Goal: Find specific page/section: Find specific page/section

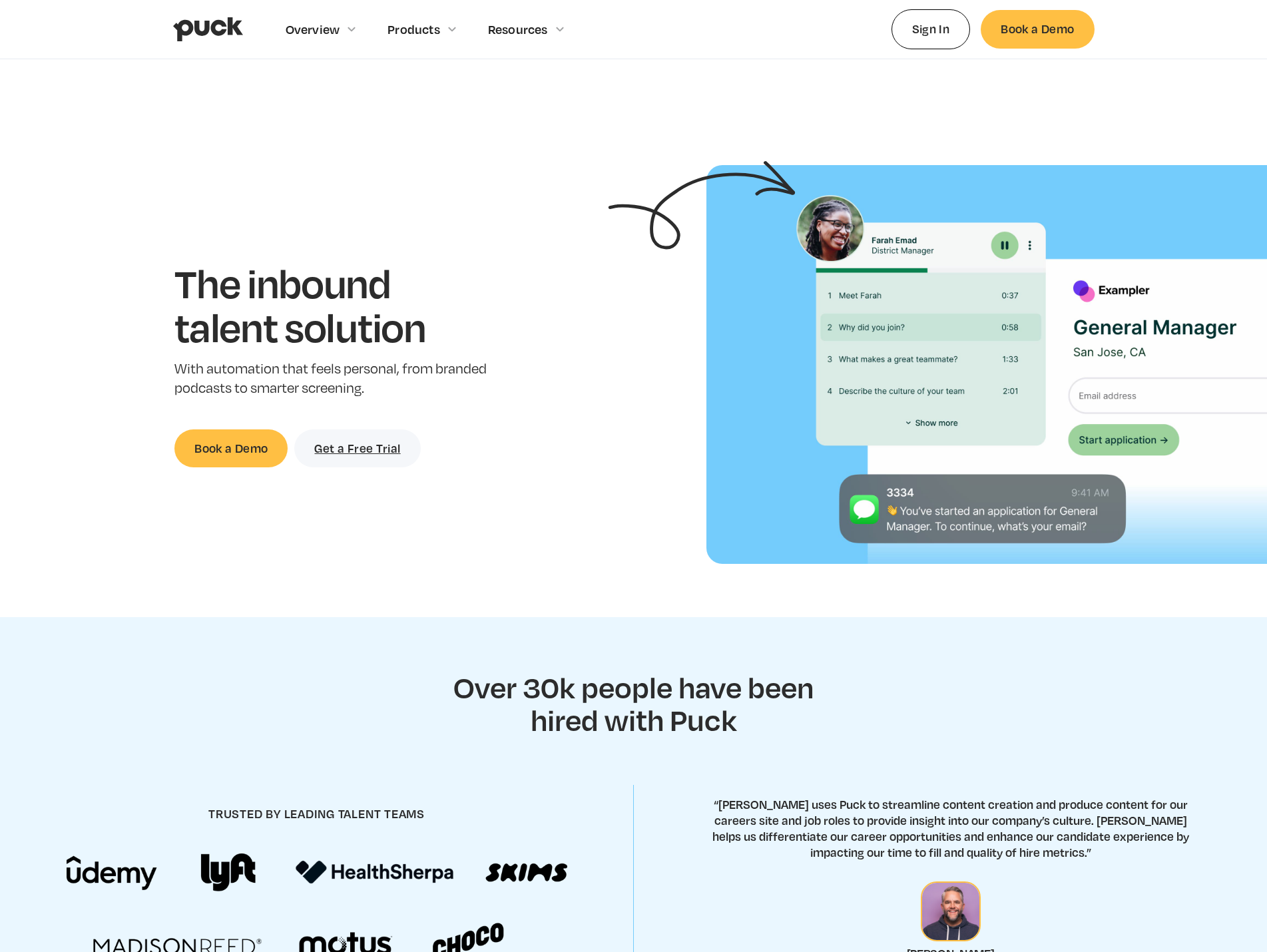
click at [218, 25] on img "home" at bounding box center [208, 29] width 70 height 25
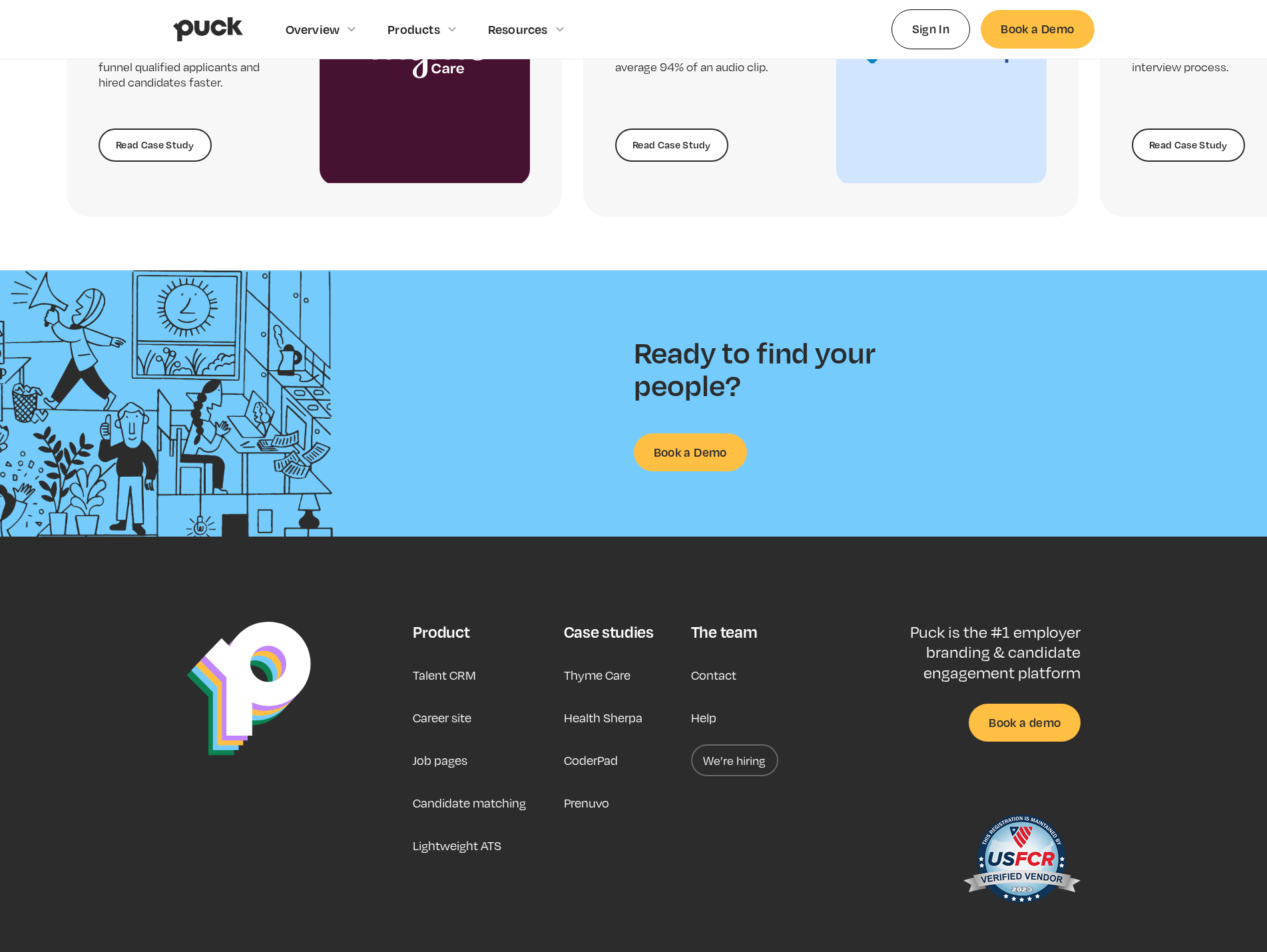
scroll to position [3179, 0]
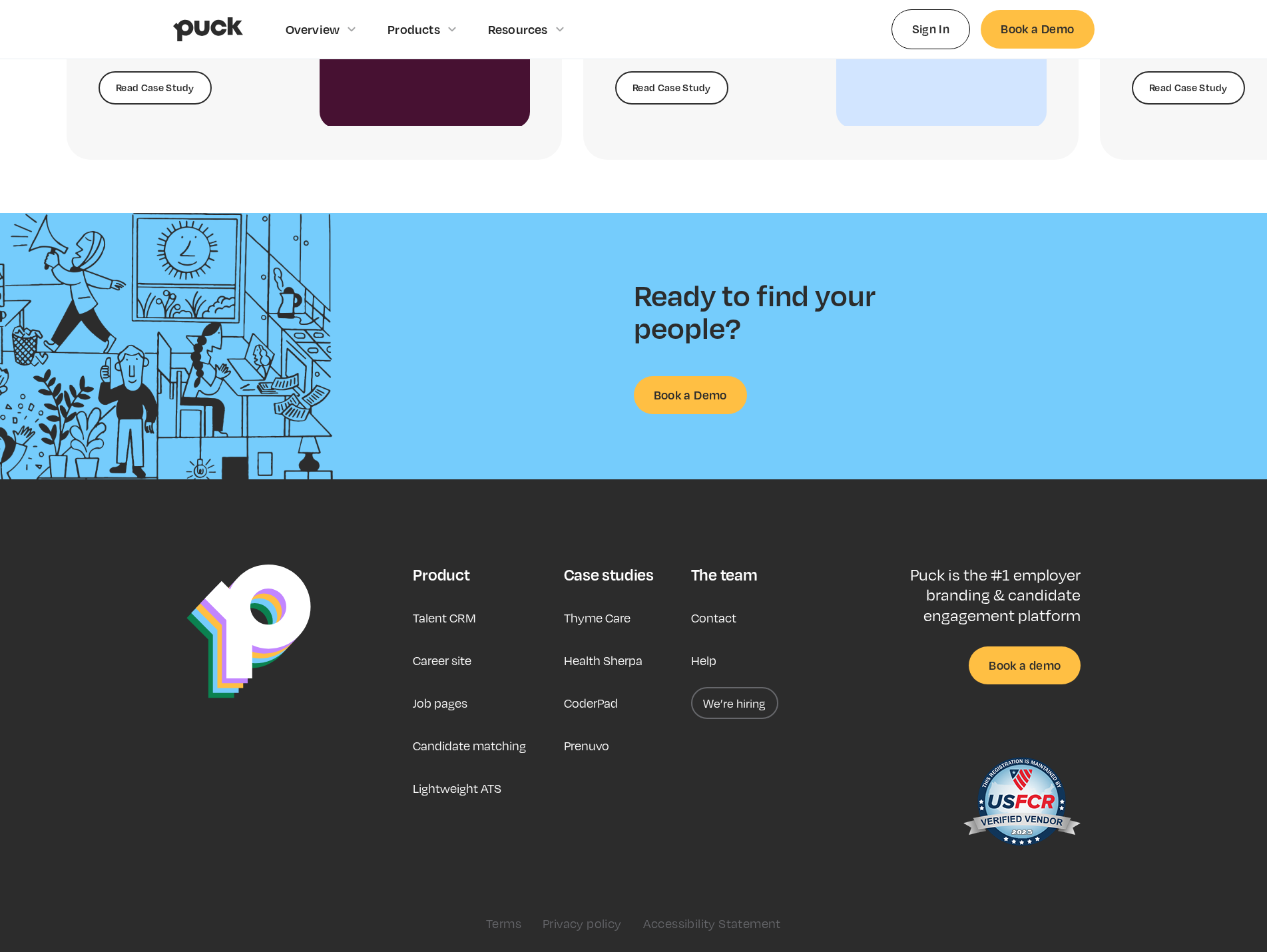
click at [729, 712] on link "We’re hiring" at bounding box center [734, 703] width 87 height 32
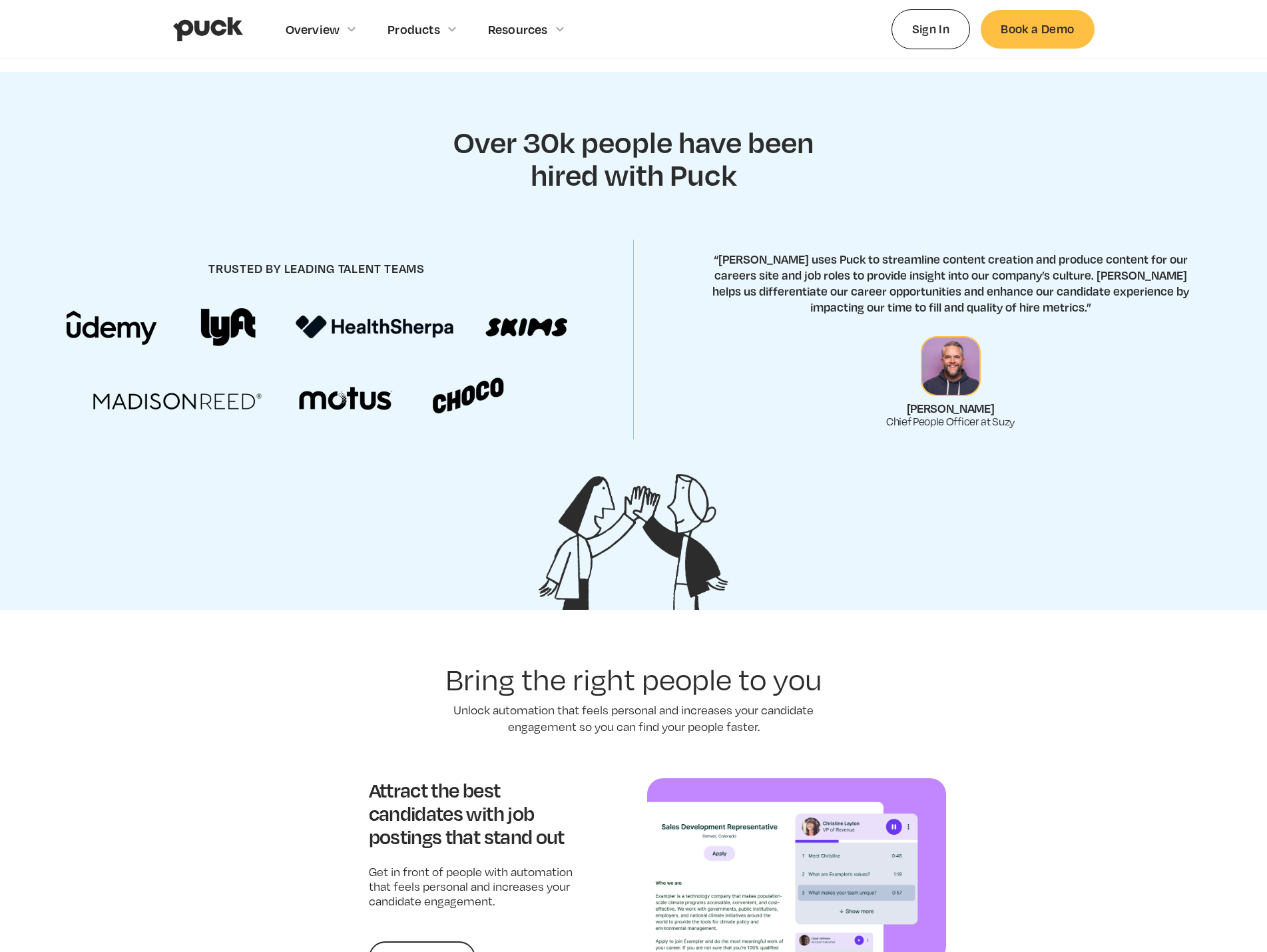
scroll to position [0, 0]
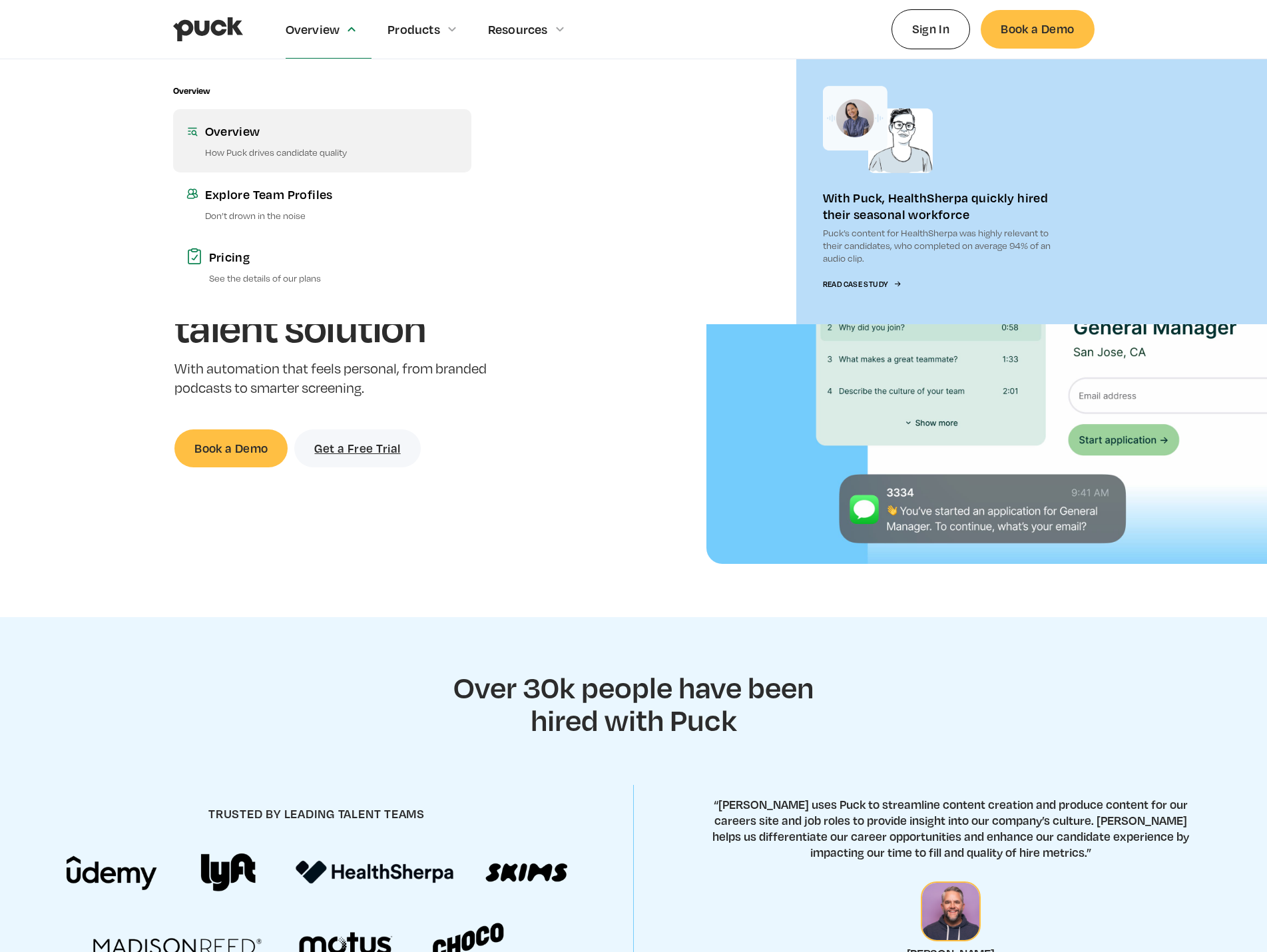
click at [240, 137] on div "Overview" at bounding box center [331, 131] width 253 height 16
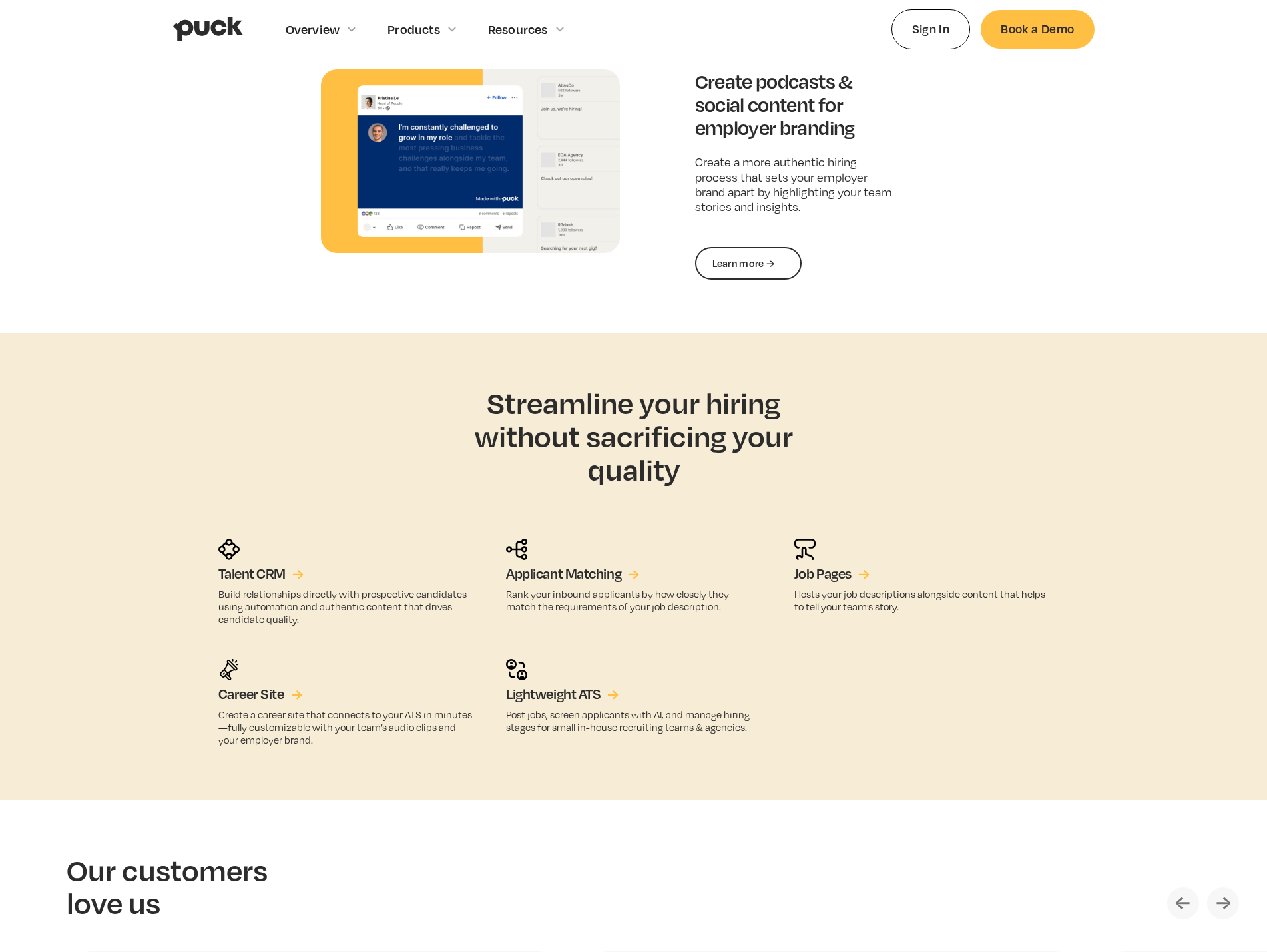
scroll to position [2064, 0]
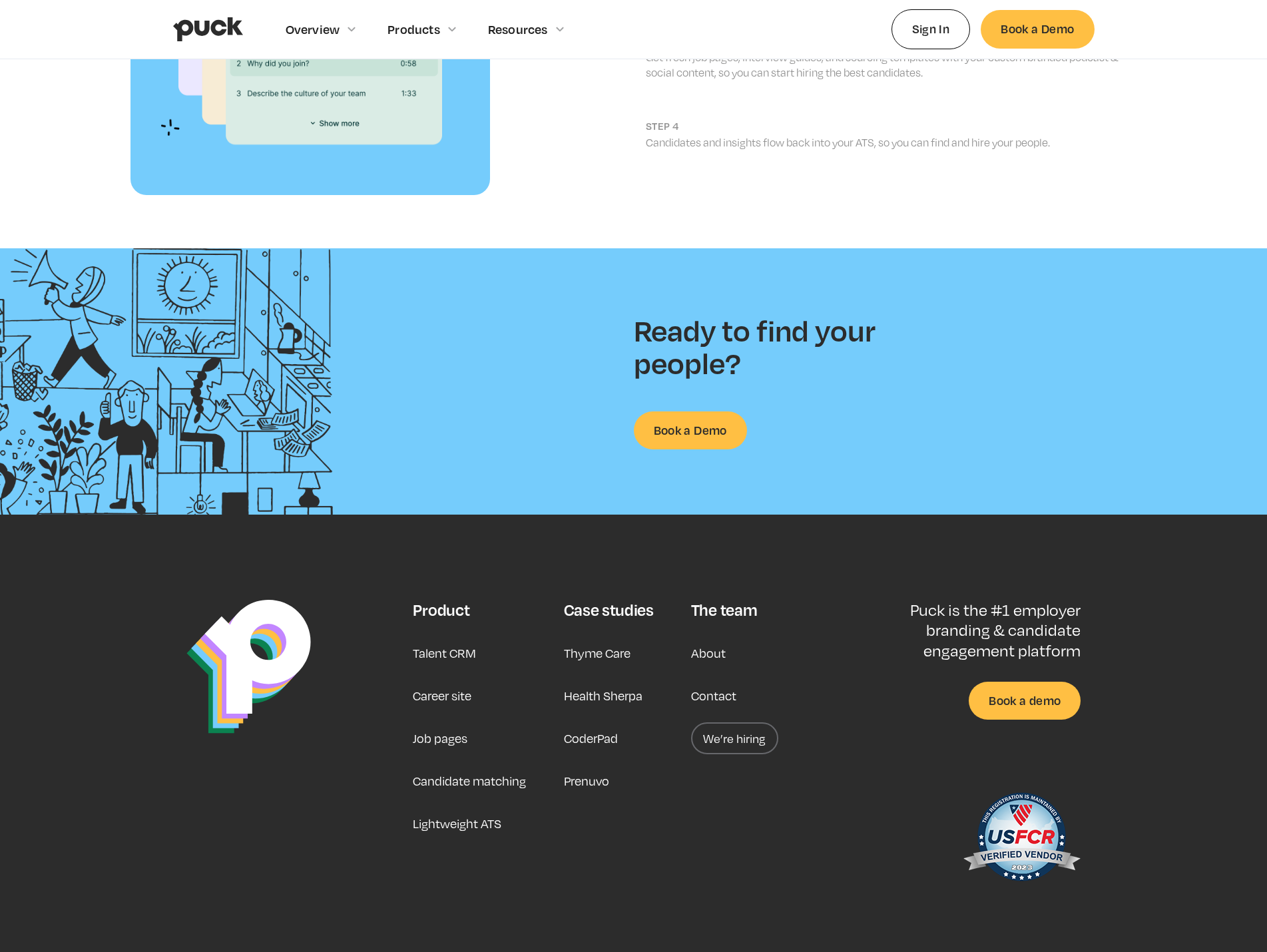
scroll to position [1708, 0]
